Goal: Find specific page/section: Find specific page/section

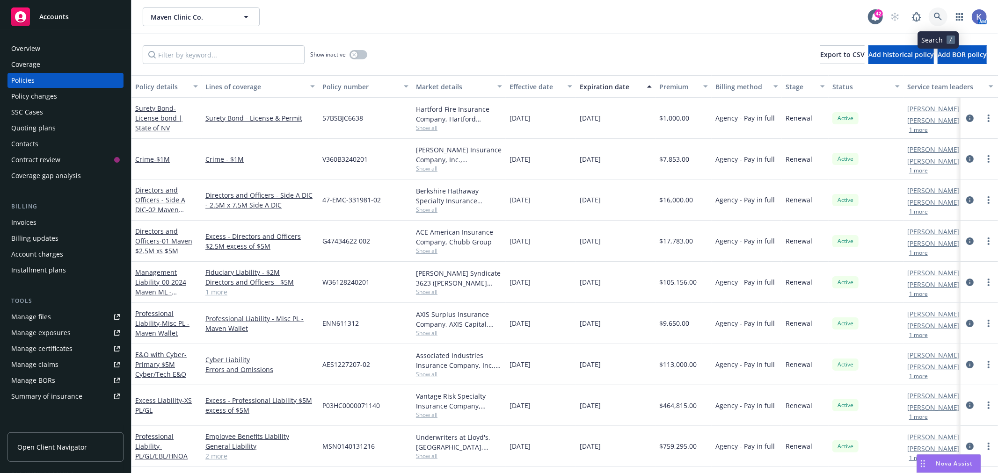
click at [938, 15] on icon at bounding box center [938, 17] width 8 height 8
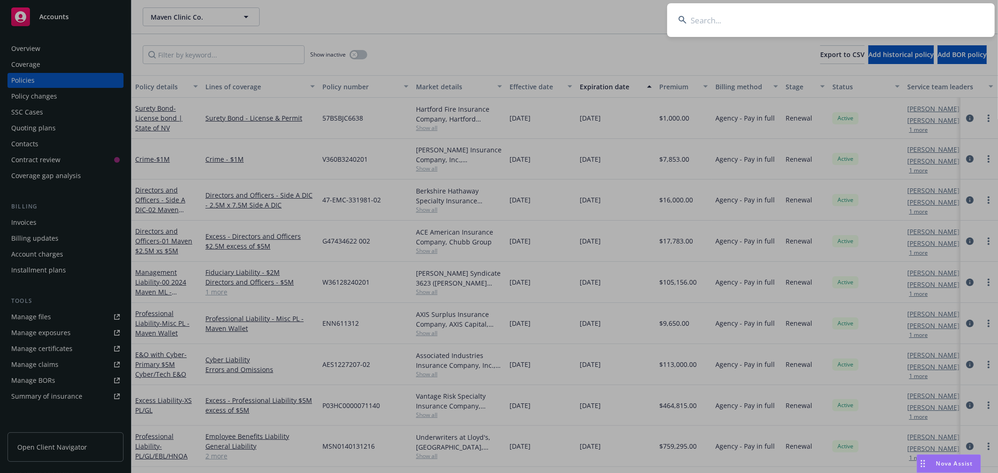
click at [912, 19] on input at bounding box center [830, 20] width 327 height 34
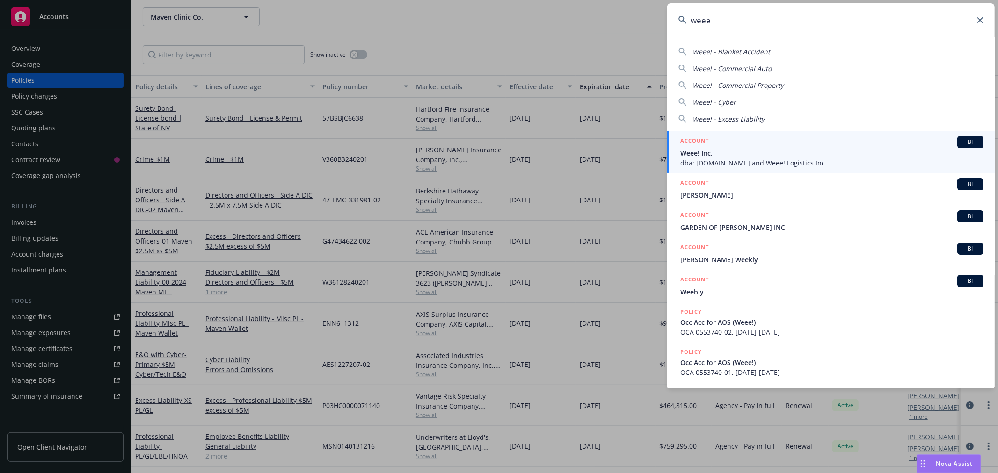
type input "weee"
click at [705, 152] on span "Weee! Inc." at bounding box center [831, 153] width 303 height 10
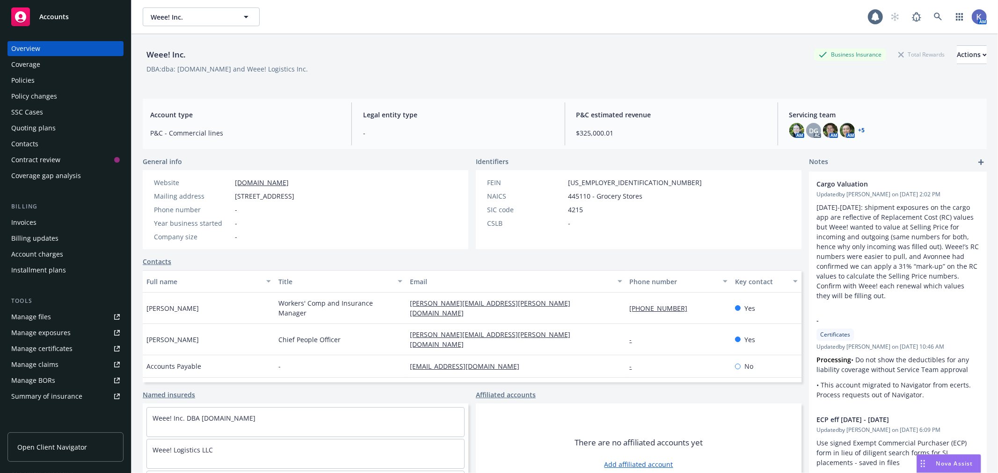
click at [52, 80] on div "Policies" at bounding box center [65, 80] width 109 height 15
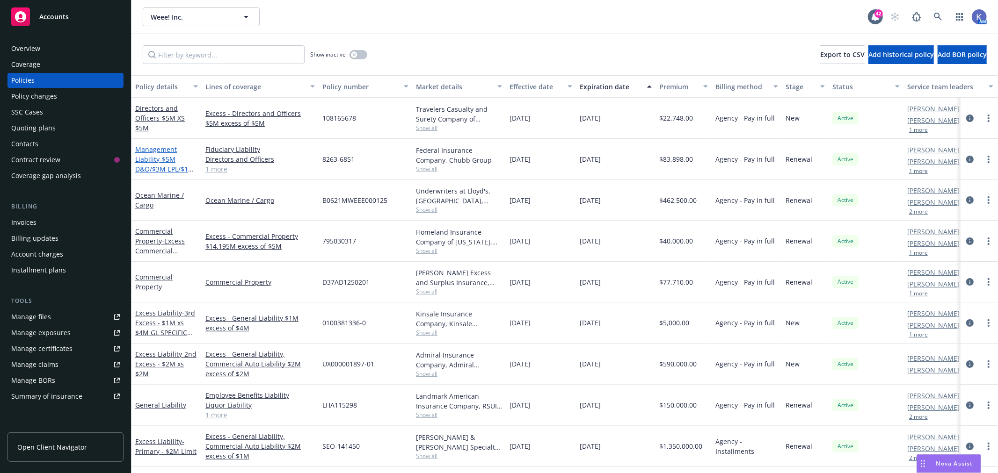
click at [180, 169] on span "- $5M D&O/$3M EPL/$1M Fiduciary/" at bounding box center [164, 169] width 59 height 29
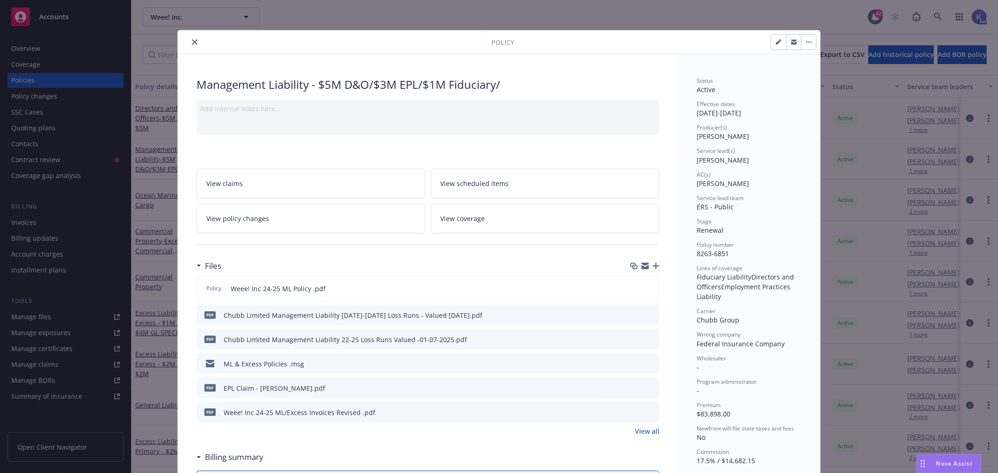
click at [192, 42] on icon "close" at bounding box center [195, 42] width 6 height 6
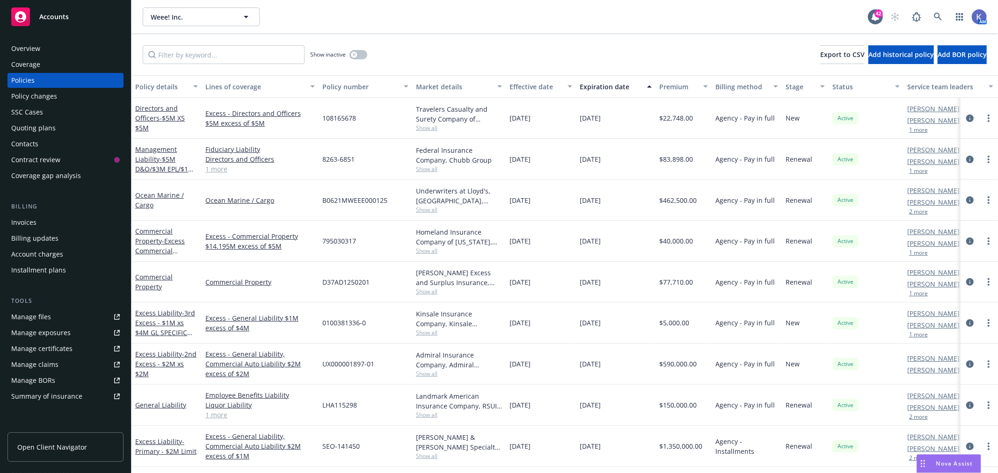
click at [477, 57] on div "Show inactive Export to CSV Add historical policy Add BOR policy" at bounding box center [564, 54] width 866 height 41
click at [222, 168] on link "1 more" at bounding box center [259, 169] width 109 height 10
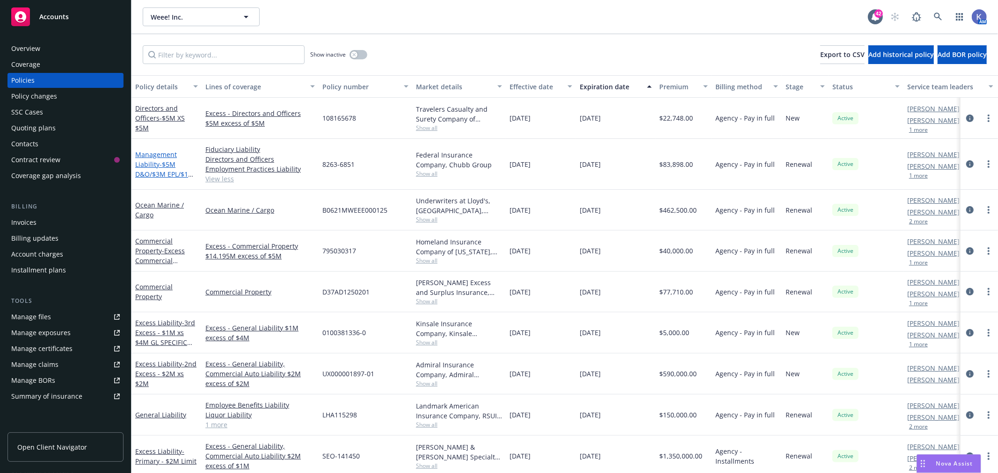
click at [162, 153] on link "Management Liability - $5M D&O/$3M EPL/$1M Fiduciary/" at bounding box center [164, 169] width 59 height 38
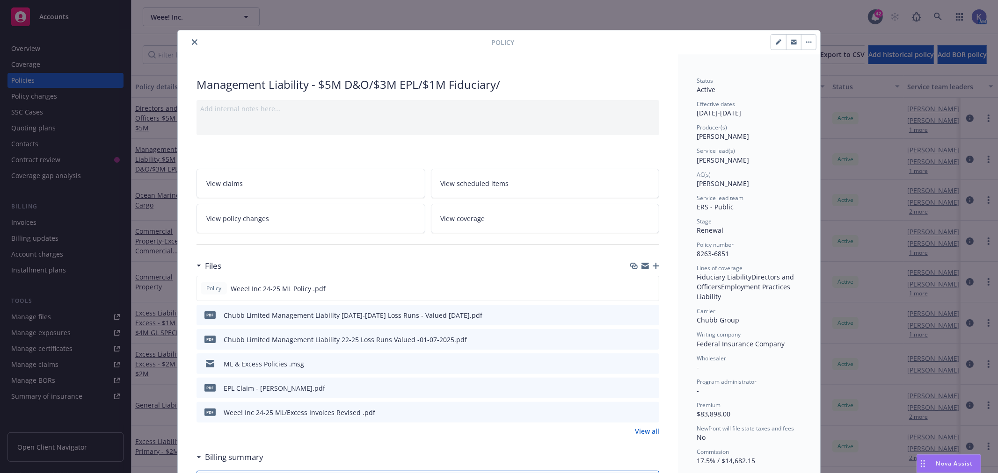
scroll to position [28, 0]
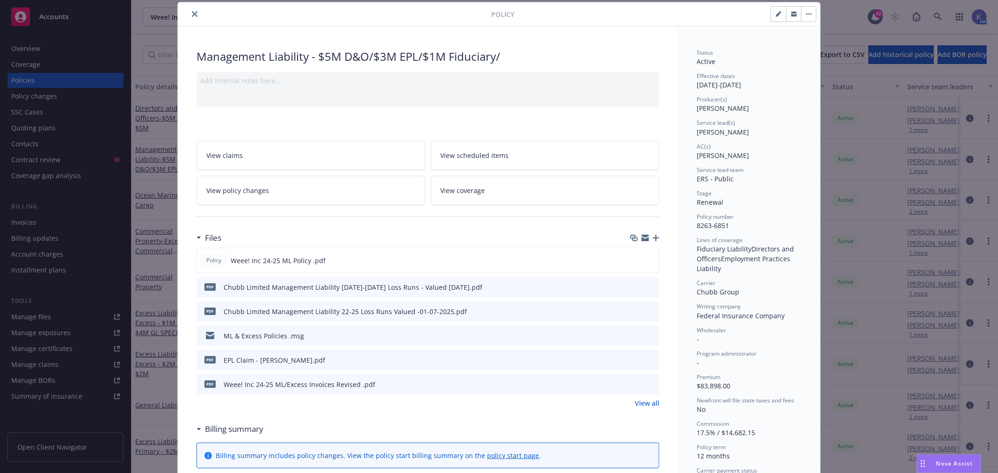
click at [192, 12] on icon "close" at bounding box center [195, 14] width 6 height 6
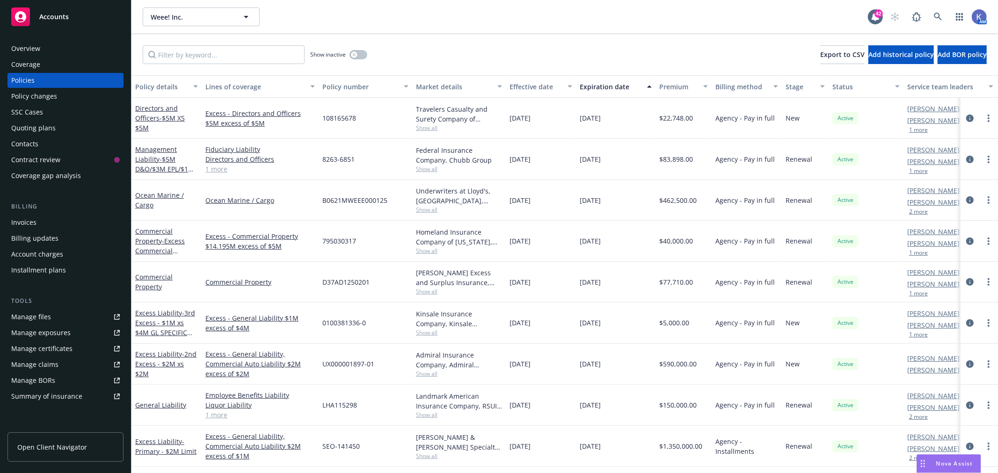
click at [326, 160] on span "8263-6851" at bounding box center [338, 159] width 32 height 10
drag, startPoint x: 321, startPoint y: 160, endPoint x: 356, endPoint y: 160, distance: 34.6
click at [356, 160] on div "8263-6851" at bounding box center [366, 159] width 94 height 41
copy span "8263-6851"
